Goal: Information Seeking & Learning: Learn about a topic

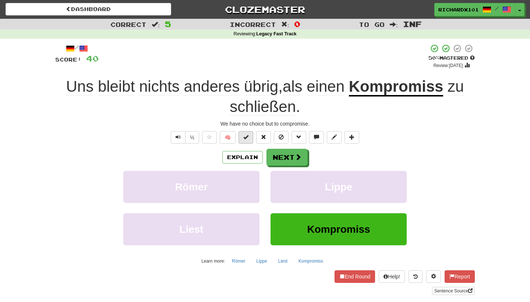
click at [246, 140] on button at bounding box center [246, 137] width 15 height 13
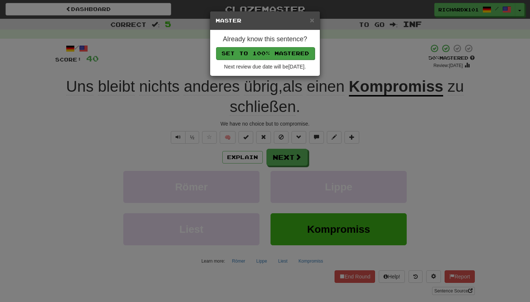
click at [274, 48] on button "Set to 100% Mastered" at bounding box center [265, 53] width 99 height 13
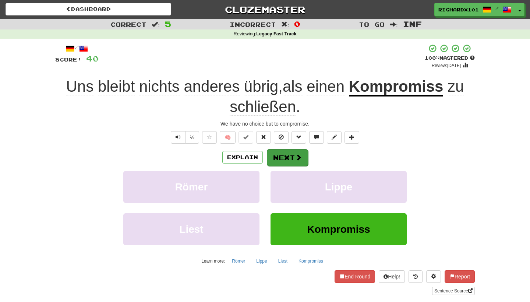
click at [282, 153] on button "Next" at bounding box center [287, 157] width 41 height 17
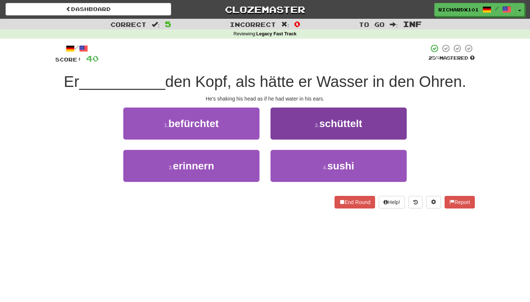
click at [296, 127] on button "2 . schüttelt" at bounding box center [339, 124] width 136 height 32
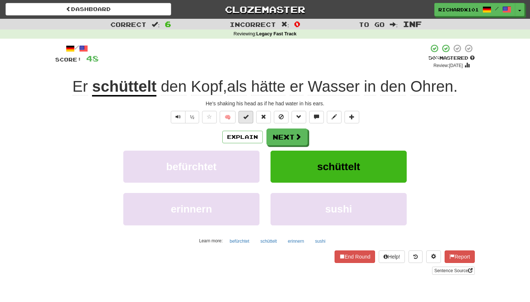
click at [248, 120] on button at bounding box center [246, 117] width 15 height 13
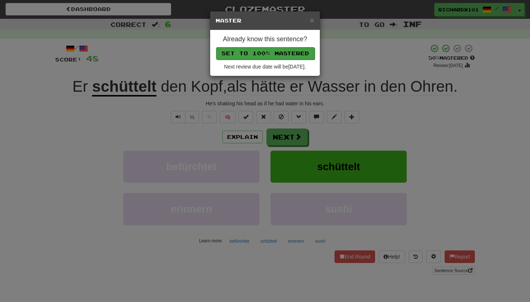
click at [284, 51] on button "Set to 100% Mastered" at bounding box center [265, 53] width 99 height 13
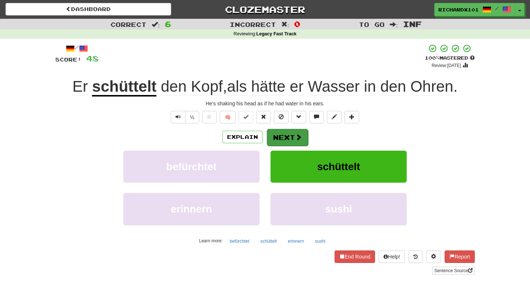
click at [282, 130] on button "Next" at bounding box center [287, 137] width 41 height 17
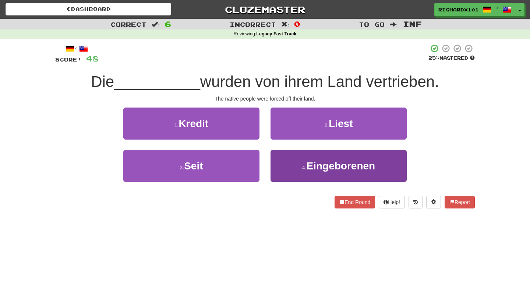
click at [300, 166] on button "4 . Eingeborenen" at bounding box center [339, 166] width 136 height 32
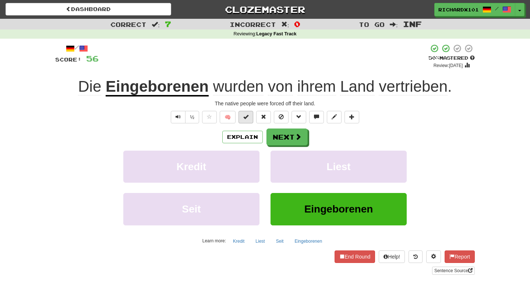
click at [250, 114] on button at bounding box center [246, 117] width 15 height 13
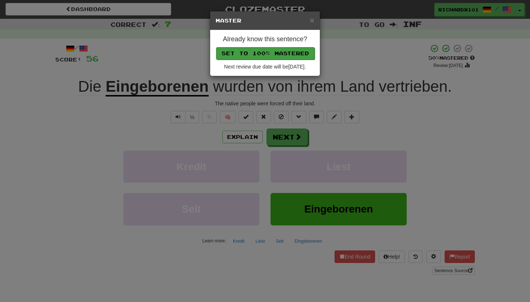
click at [274, 56] on button "Set to 100% Mastered" at bounding box center [265, 53] width 99 height 13
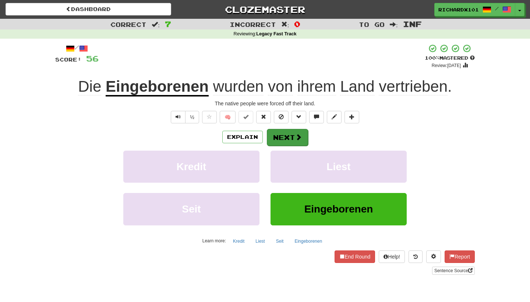
click at [277, 137] on button "Next" at bounding box center [287, 137] width 41 height 17
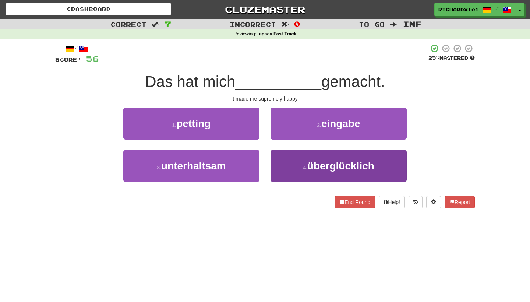
click at [297, 165] on button "4 . überglücklich" at bounding box center [339, 166] width 136 height 32
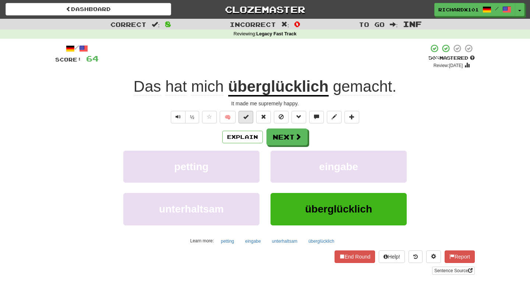
click at [251, 118] on button at bounding box center [246, 117] width 15 height 13
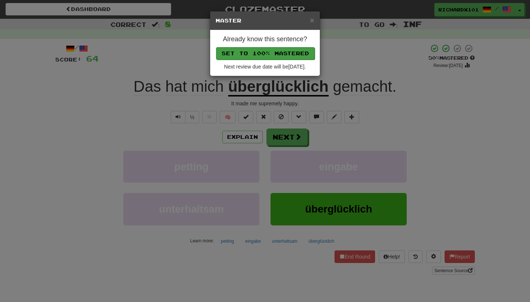
click at [278, 50] on button "Set to 100% Mastered" at bounding box center [265, 53] width 99 height 13
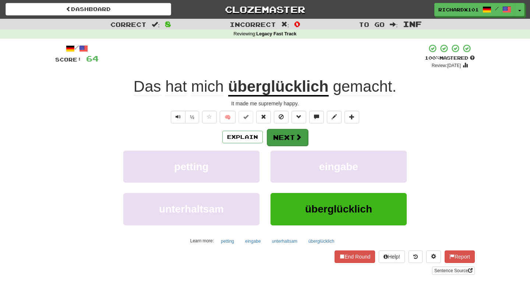
click at [284, 131] on button "Next" at bounding box center [287, 137] width 41 height 17
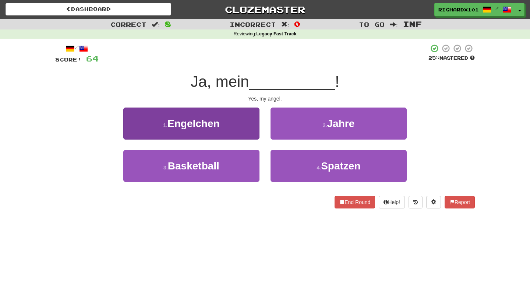
click at [256, 122] on button "1 . Engelchen" at bounding box center [191, 124] width 136 height 32
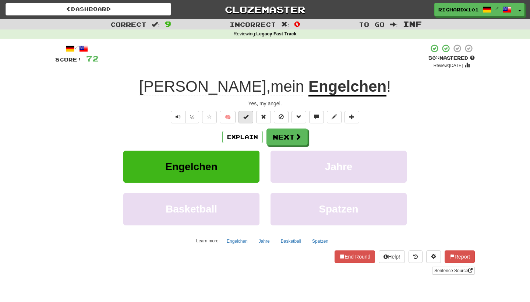
click at [250, 113] on button at bounding box center [246, 117] width 15 height 13
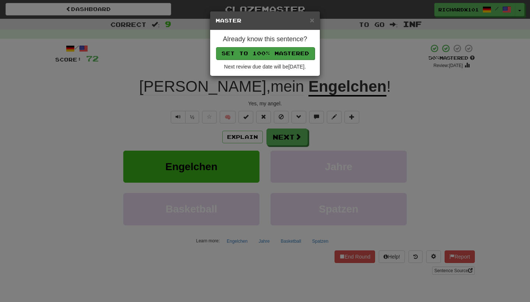
click at [267, 53] on button "Set to 100% Mastered" at bounding box center [265, 53] width 99 height 13
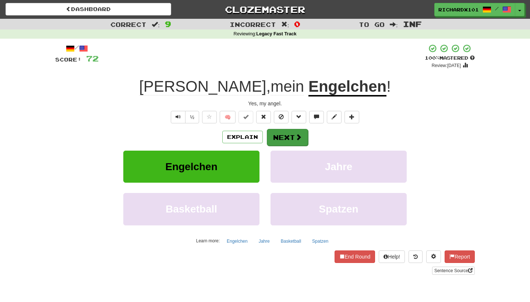
click at [282, 133] on button "Next" at bounding box center [287, 137] width 41 height 17
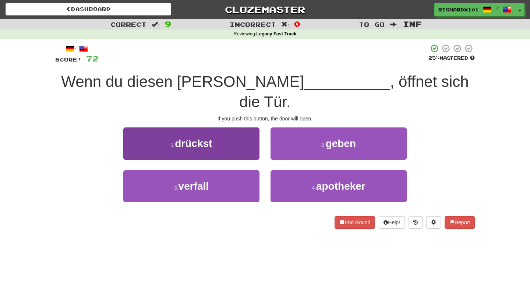
click at [247, 127] on button "1 . drückst" at bounding box center [191, 143] width 136 height 32
